Goal: Check status

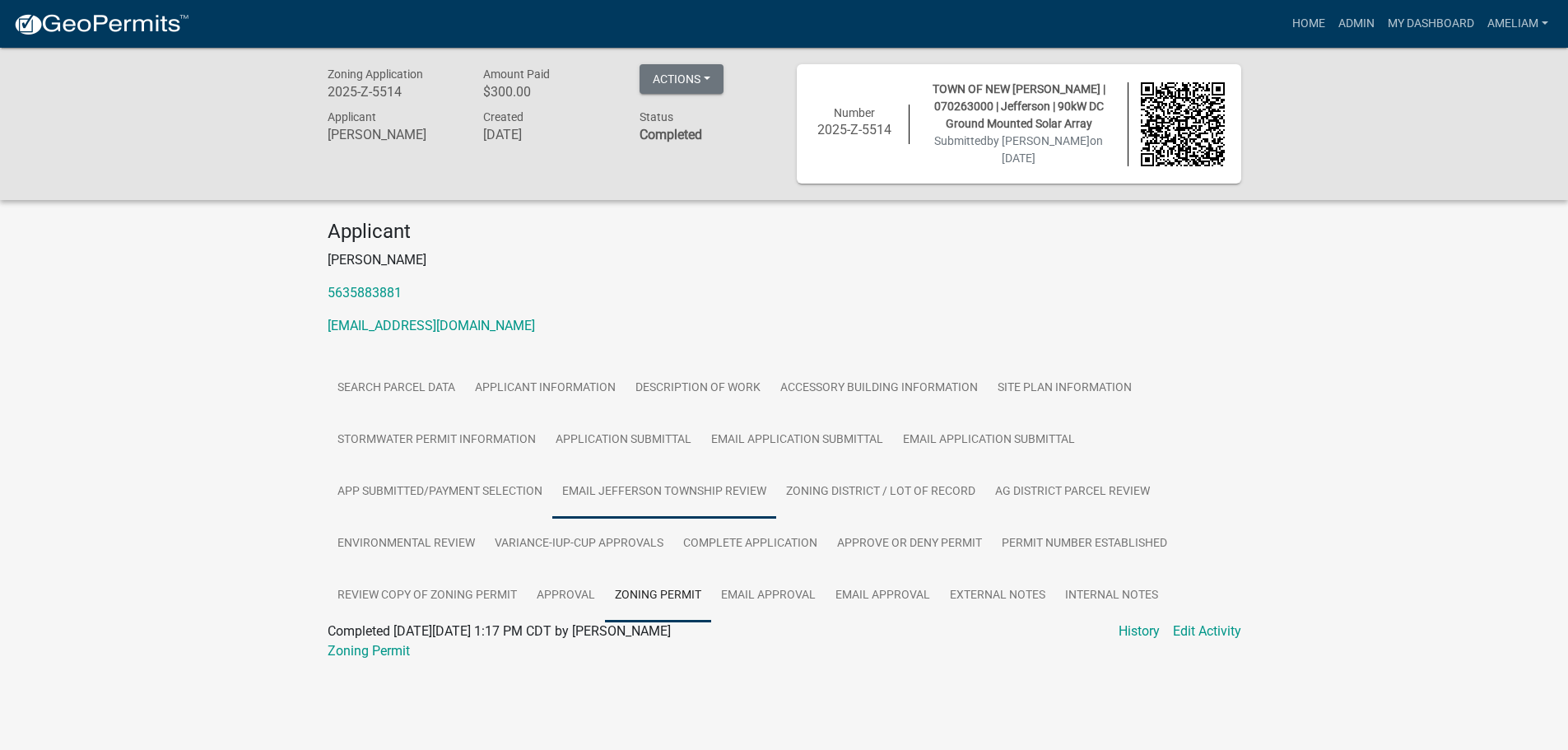
scroll to position [48, 0]
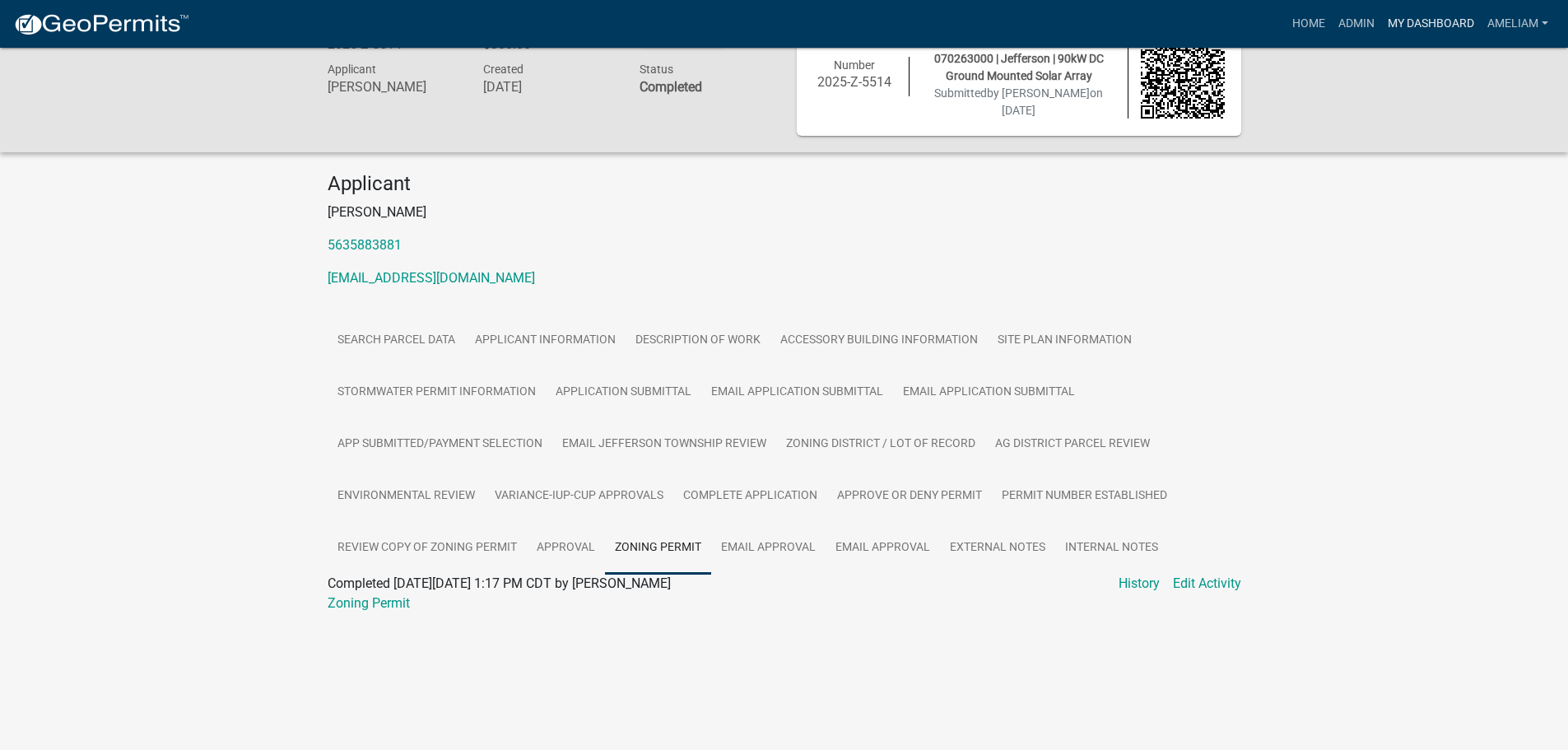
drag, startPoint x: 1414, startPoint y: 20, endPoint x: 1195, endPoint y: 270, distance: 332.4
click at [1414, 20] on link "My Dashboard" at bounding box center [1431, 24] width 100 height 31
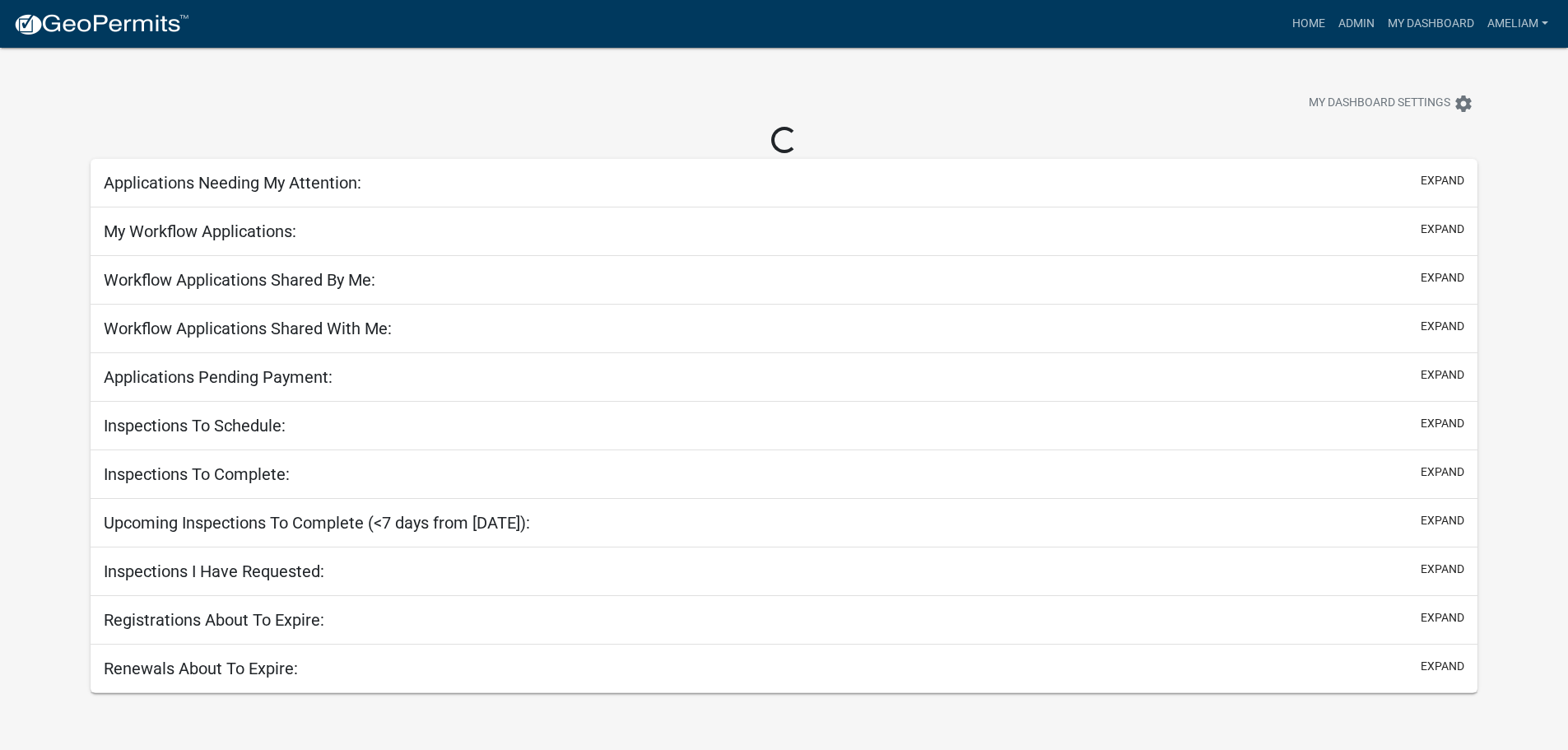
select select "3: 100"
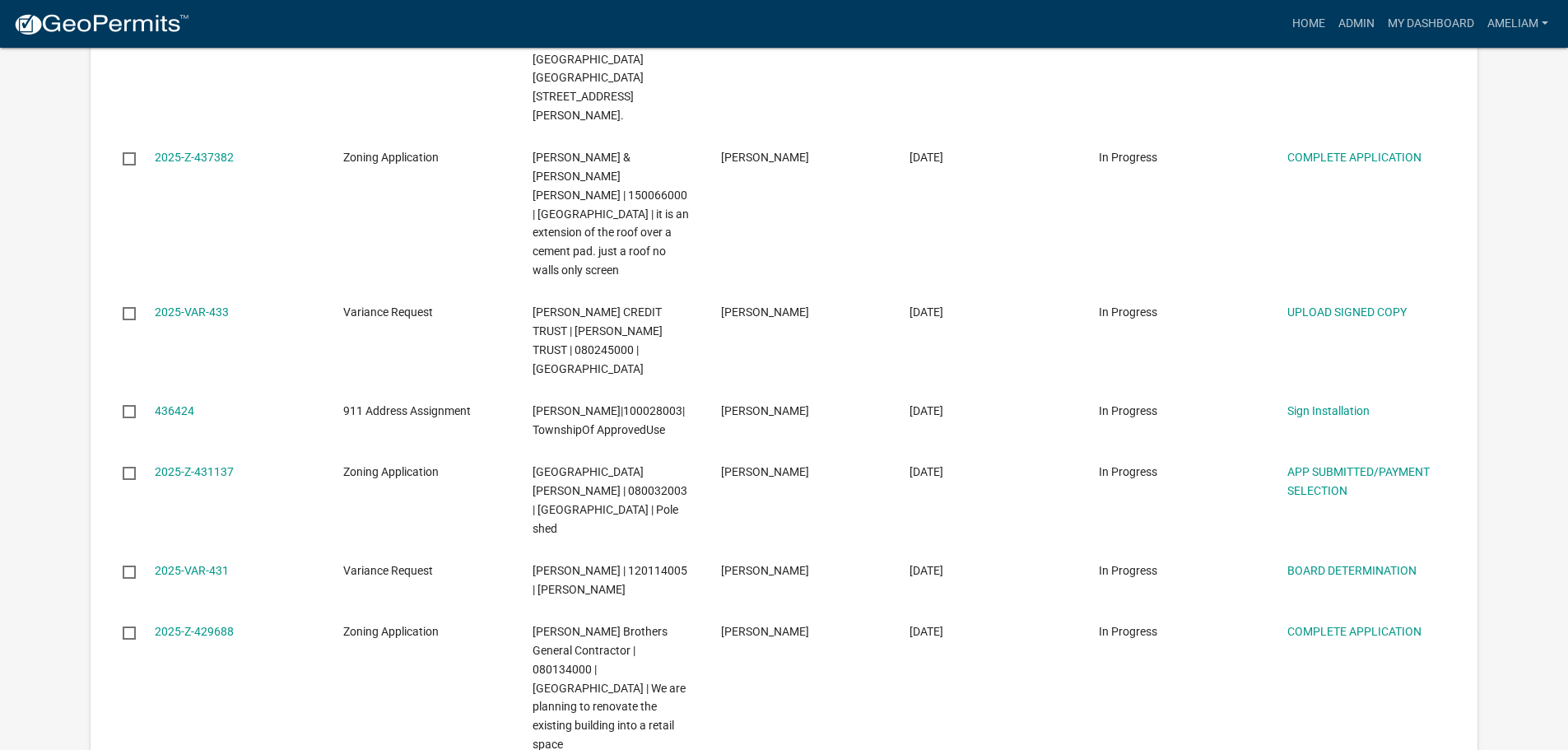
scroll to position [3707, 0]
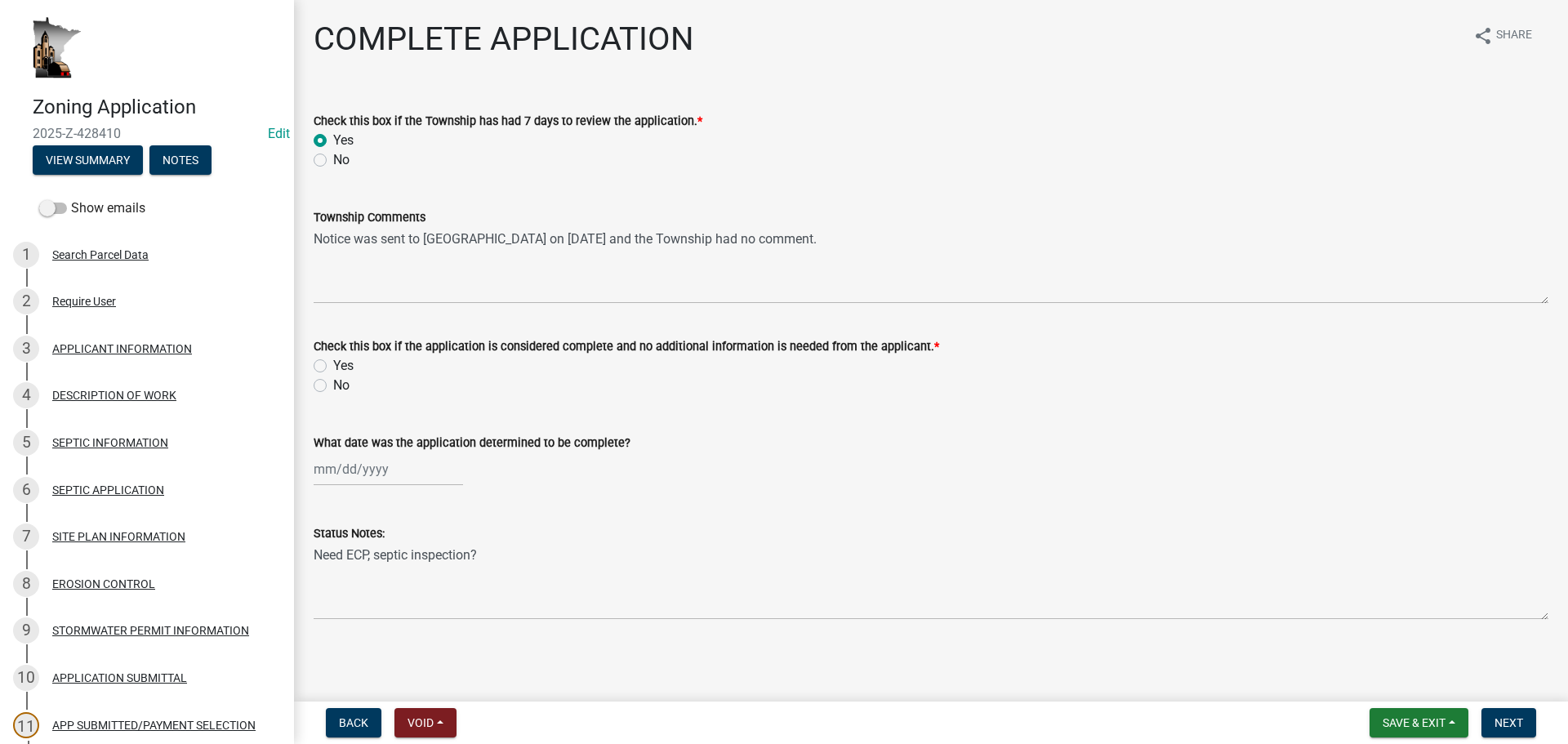
click at [125, 176] on div "Zoning Application 2025-Z-428410 Edit View Summary Notes" at bounding box center [146, 131] width 268 height 96
click at [131, 166] on button "View Summary" at bounding box center [87, 160] width 110 height 29
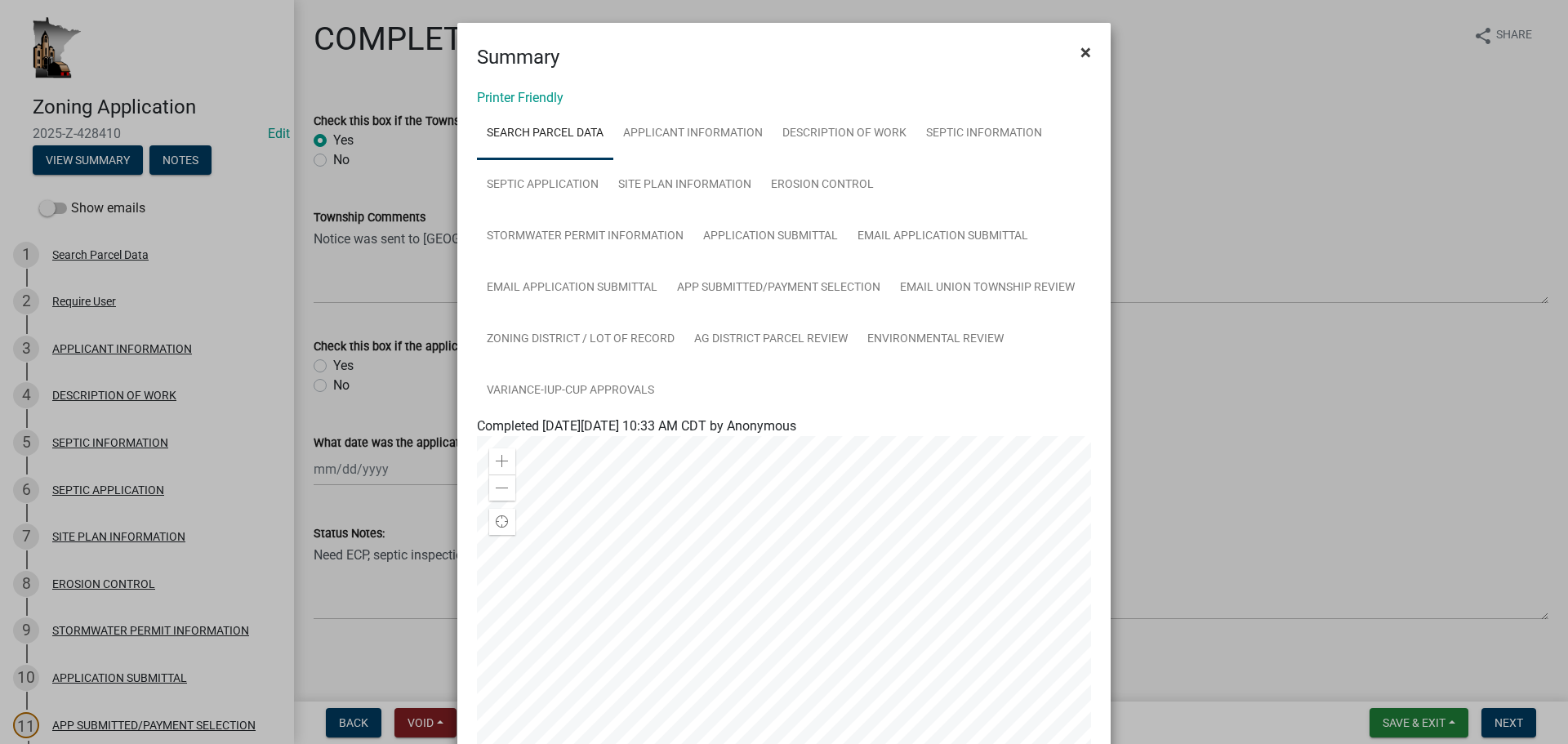
click at [1081, 51] on span "×" at bounding box center [1086, 52] width 11 height 23
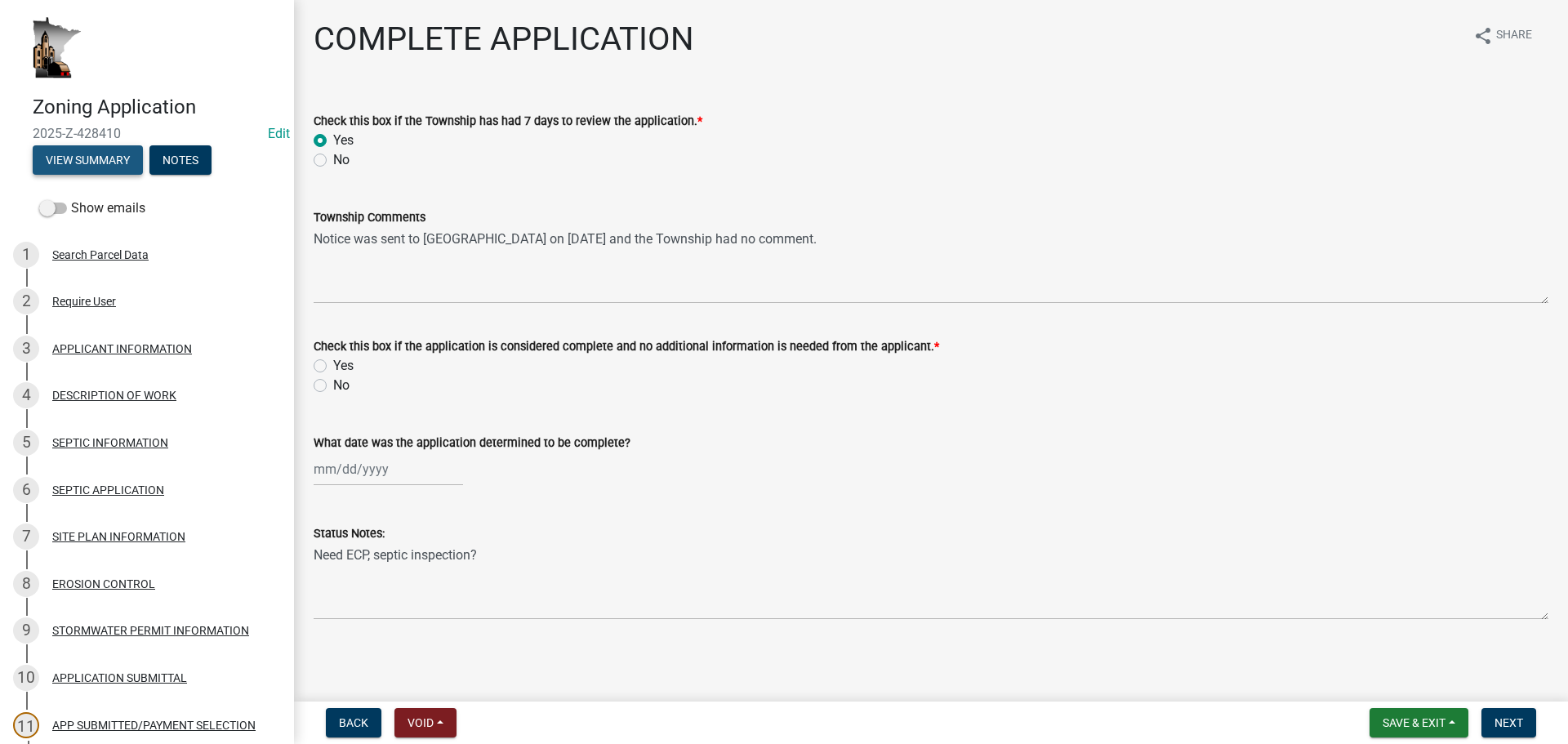
click at [69, 166] on button "View Summary" at bounding box center [87, 160] width 110 height 29
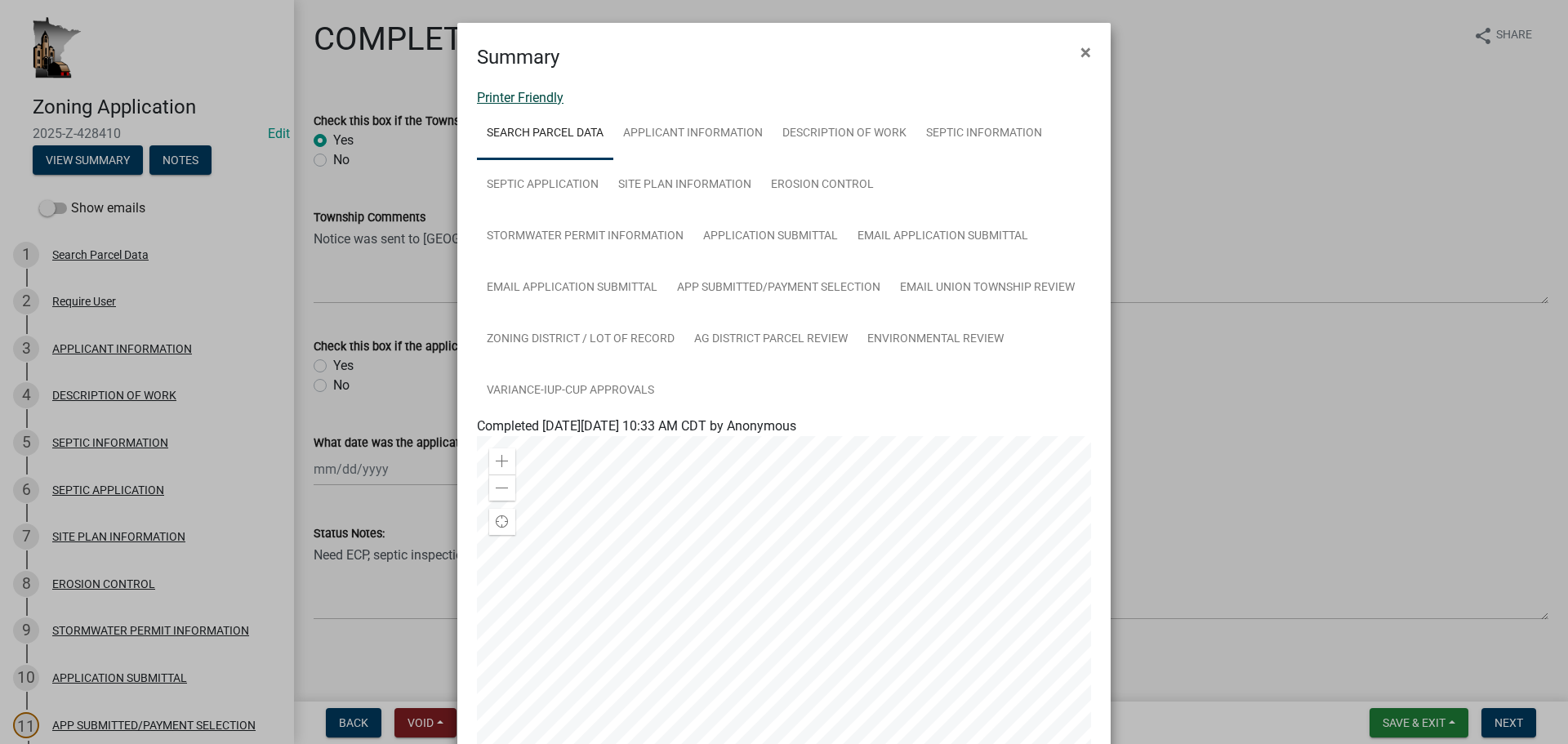
click at [509, 104] on link "Printer Friendly" at bounding box center [520, 97] width 86 height 15
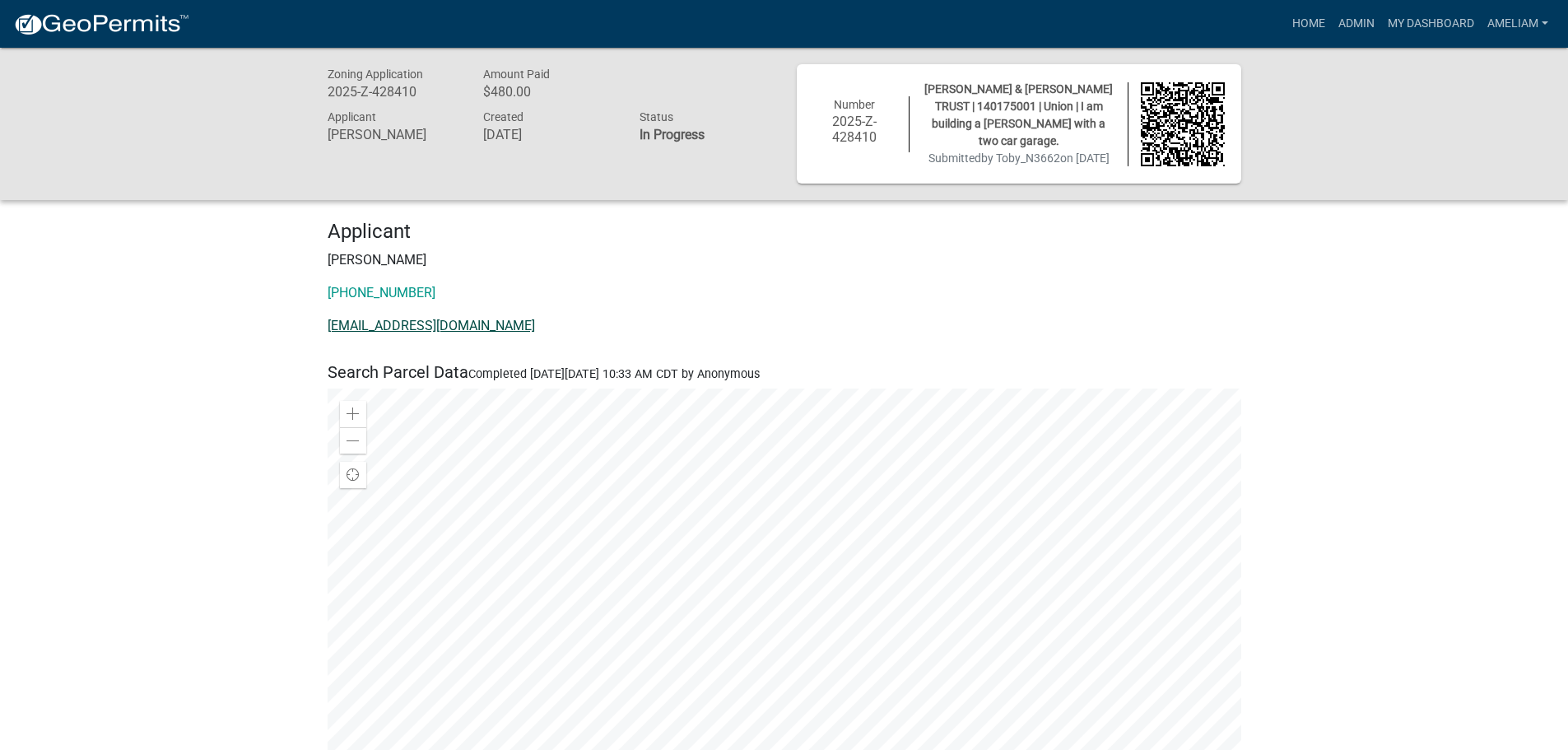
click at [380, 328] on link "[EMAIL_ADDRESS][DOMAIN_NAME]" at bounding box center [432, 325] width 207 height 16
